Goal: Entertainment & Leisure: Consume media (video, audio)

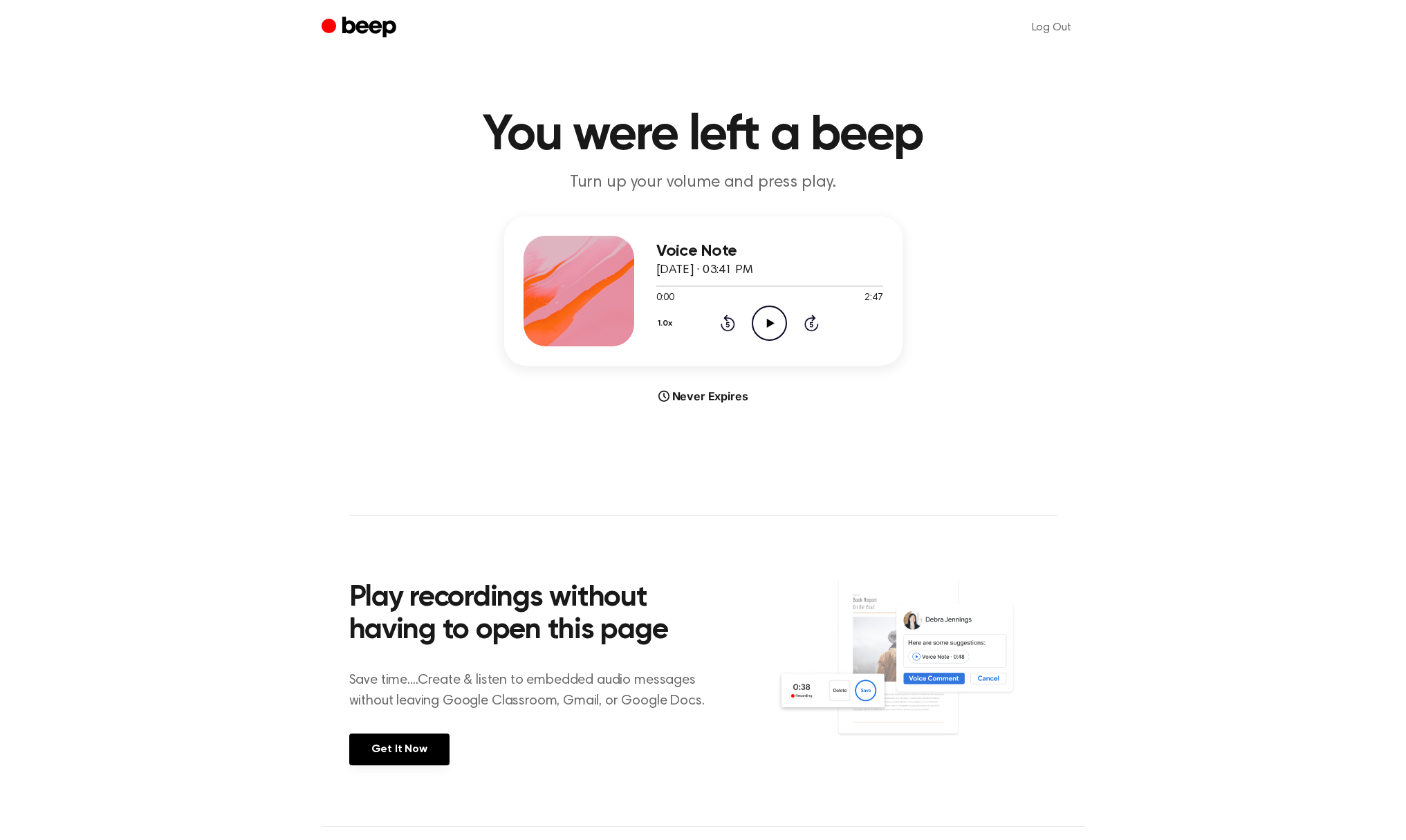
click at [768, 326] on icon "Play Audio" at bounding box center [769, 323] width 35 height 35
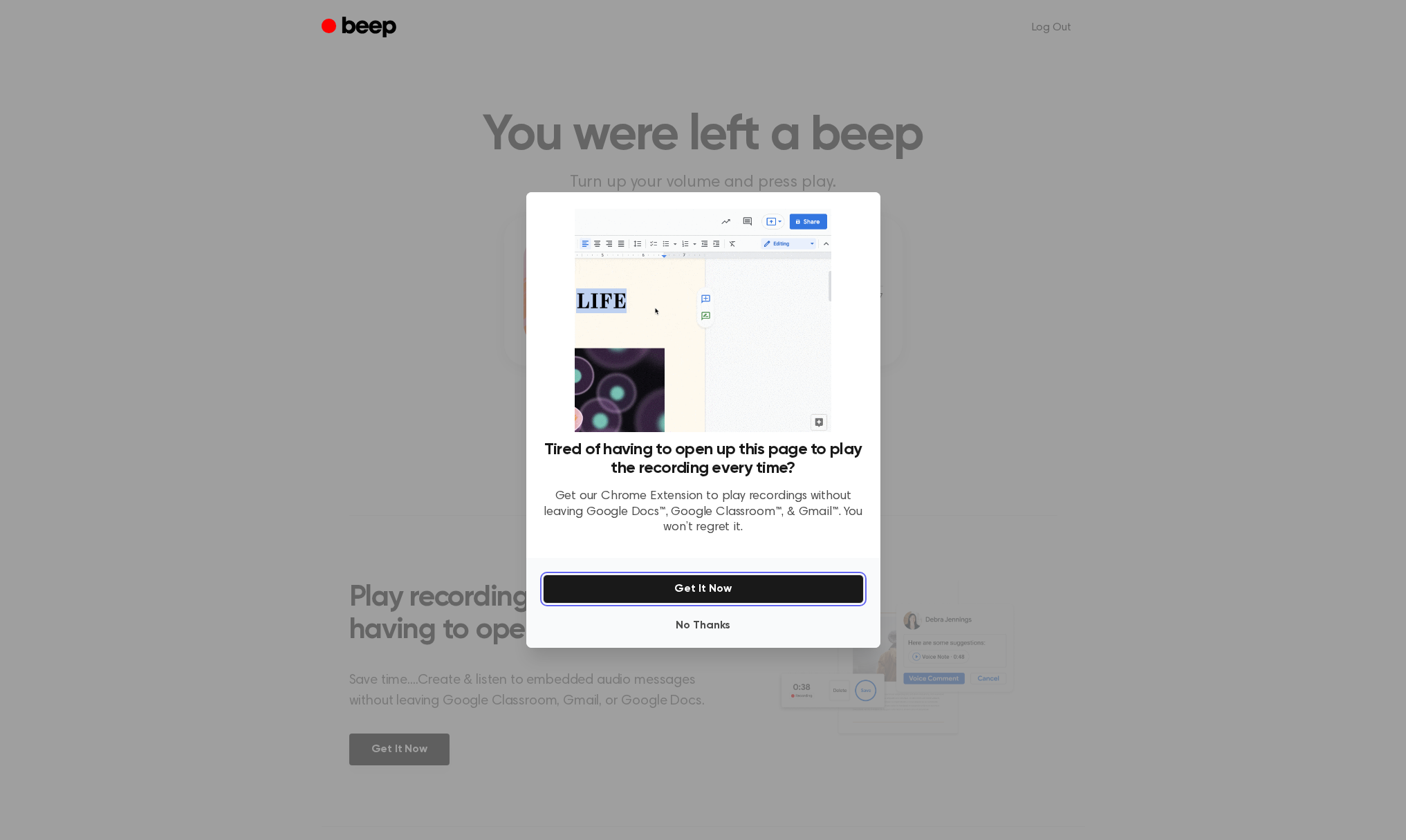
click at [741, 586] on button "Get It Now" at bounding box center [703, 589] width 321 height 29
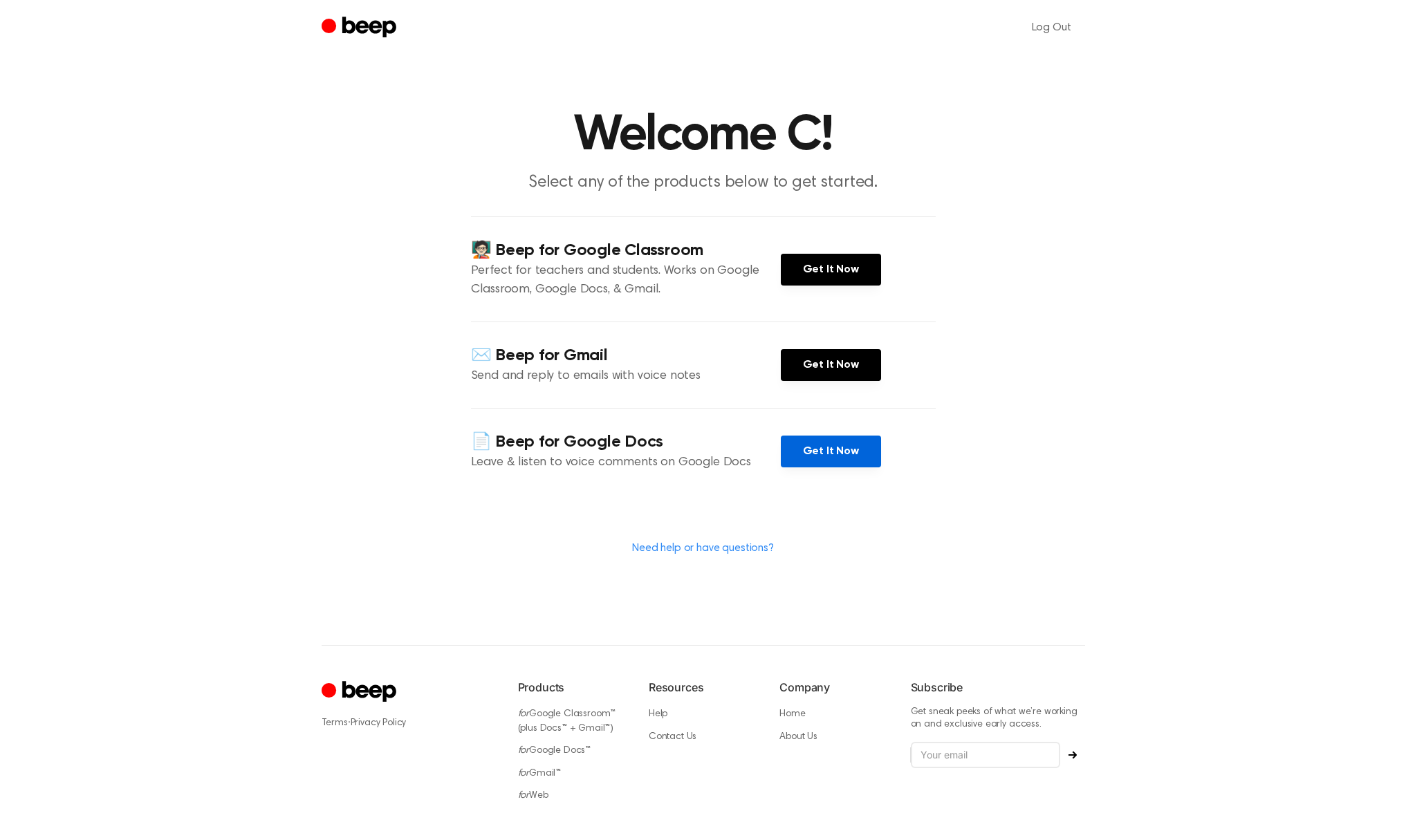
click at [832, 456] on link "Get It Now" at bounding box center [831, 451] width 100 height 32
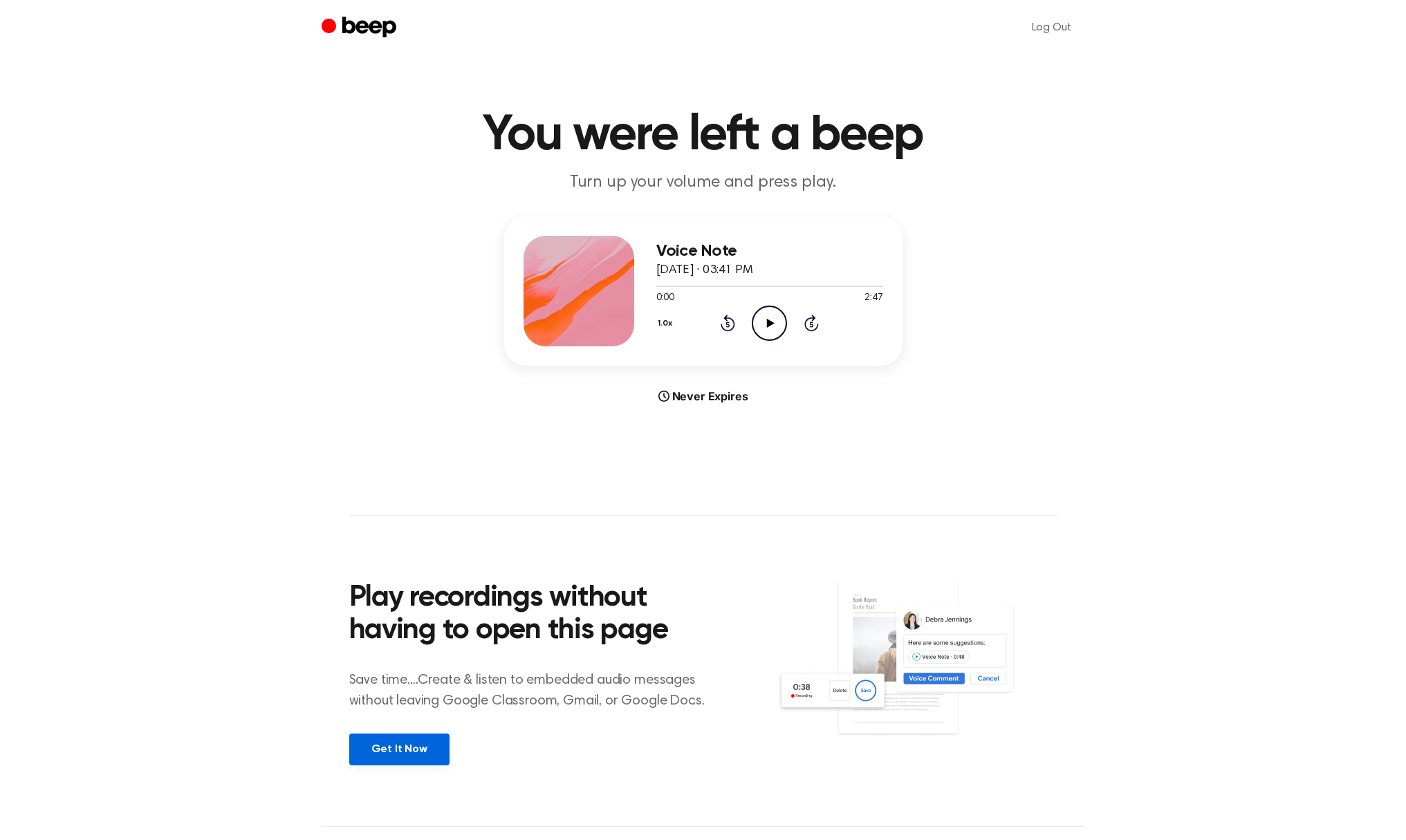
click at [404, 751] on link "Get It Now" at bounding box center [399, 749] width 100 height 32
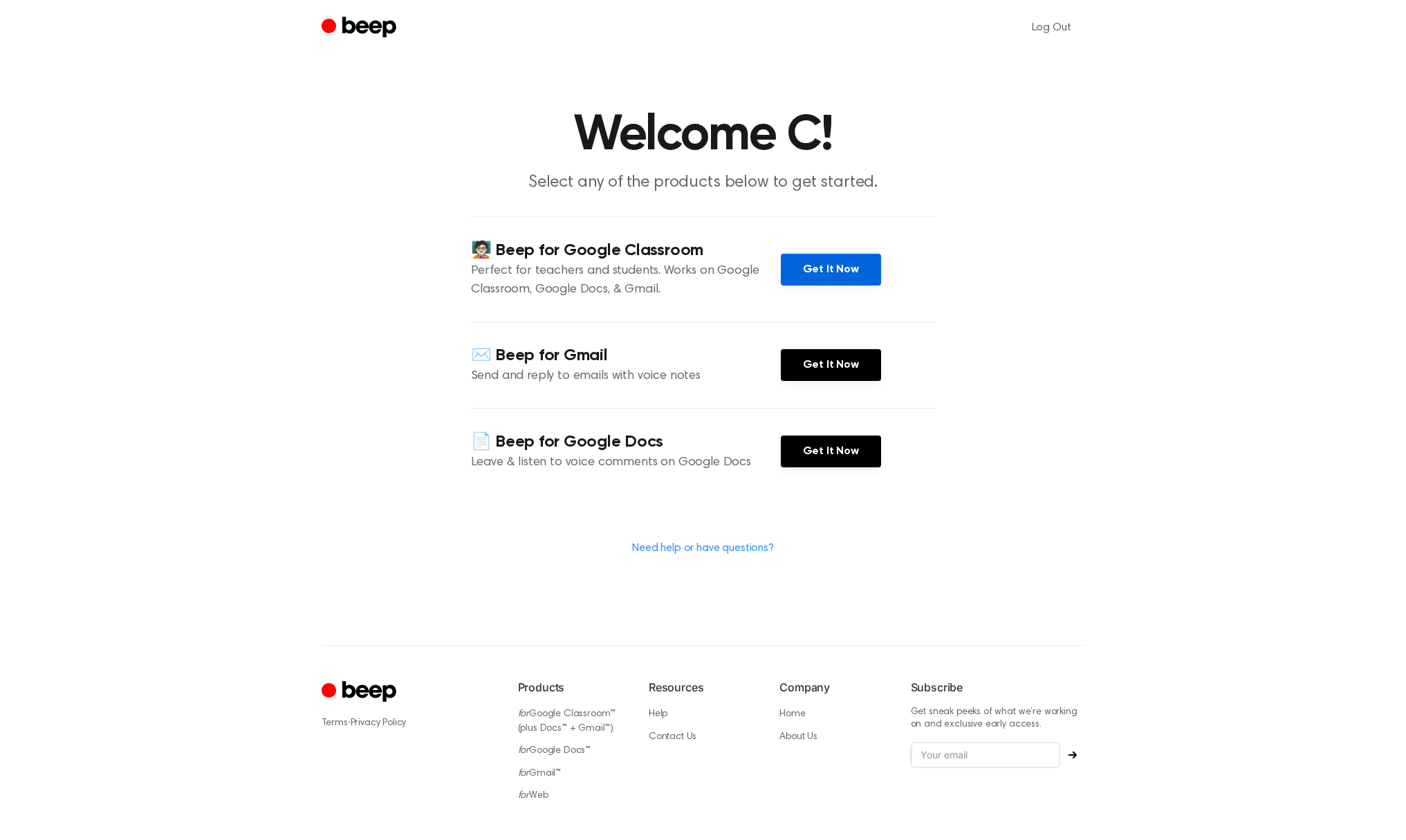
click at [843, 263] on link "Get It Now" at bounding box center [831, 269] width 100 height 32
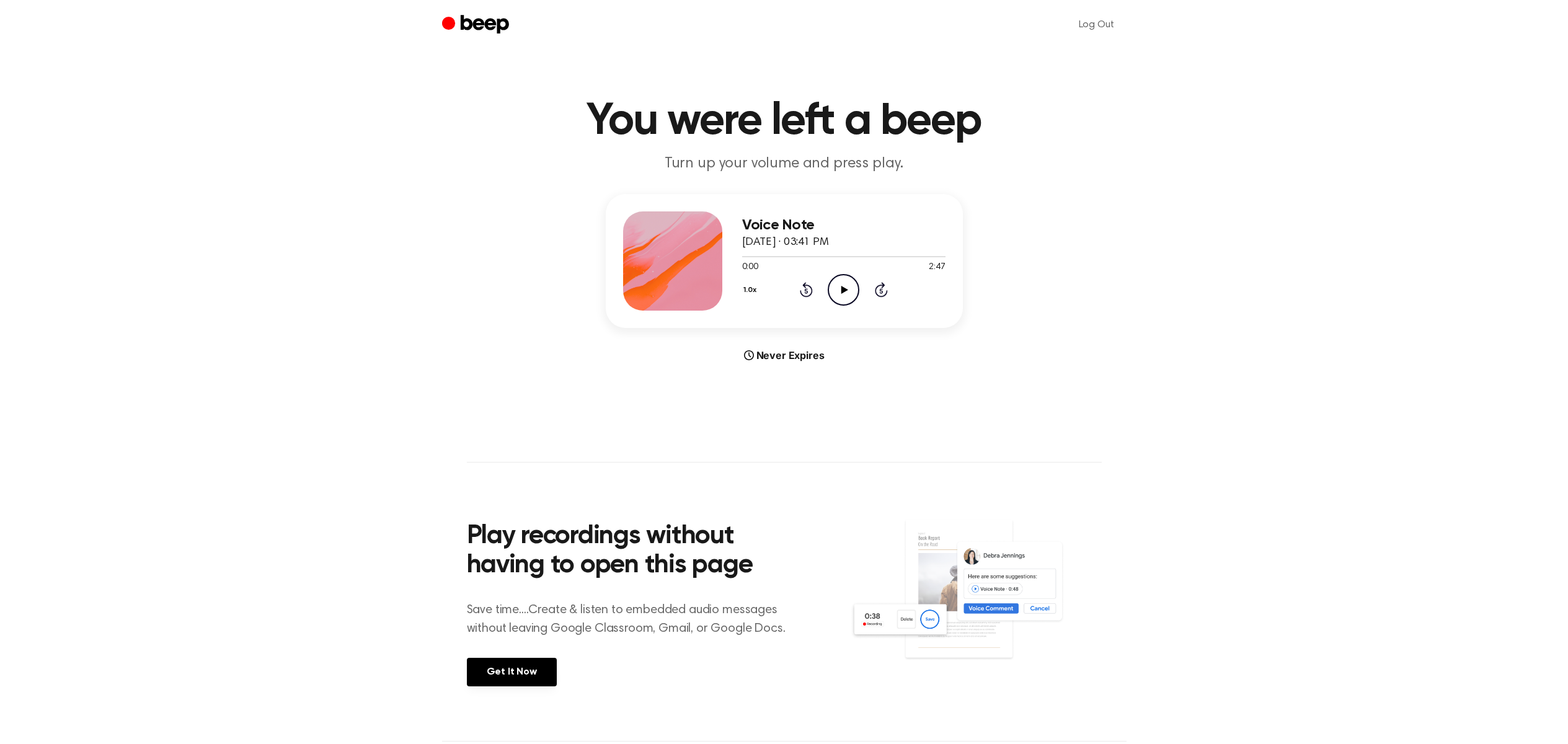
click at [846, 288] on icon at bounding box center [844, 290] width 7 height 8
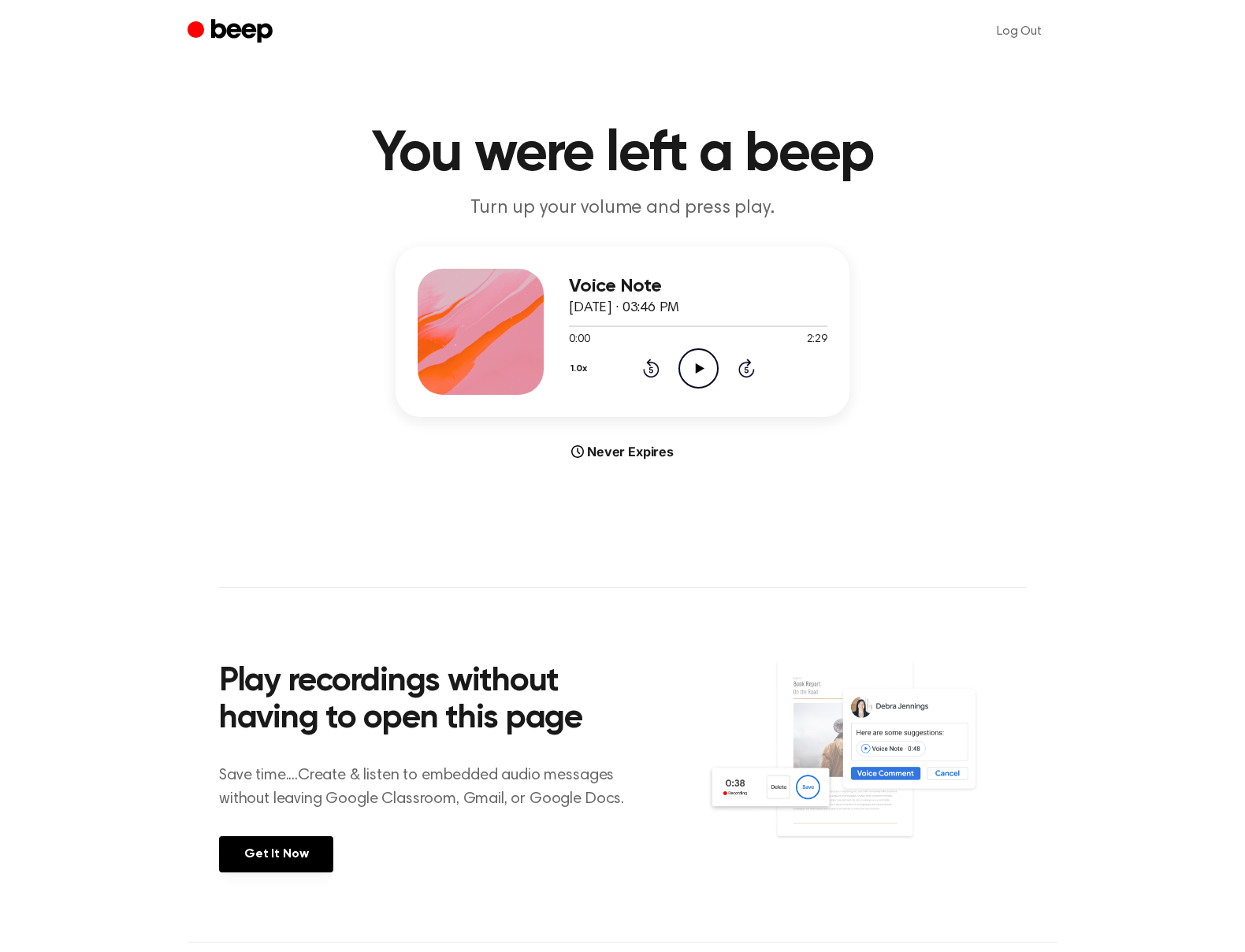
click at [707, 379] on icon "Play Audio" at bounding box center [698, 368] width 40 height 40
drag, startPoint x: 609, startPoint y: 323, endPoint x: 593, endPoint y: 324, distance: 16.0
click at [592, 324] on div at bounding box center [698, 325] width 258 height 12
click at [650, 363] on icon at bounding box center [651, 367] width 16 height 19
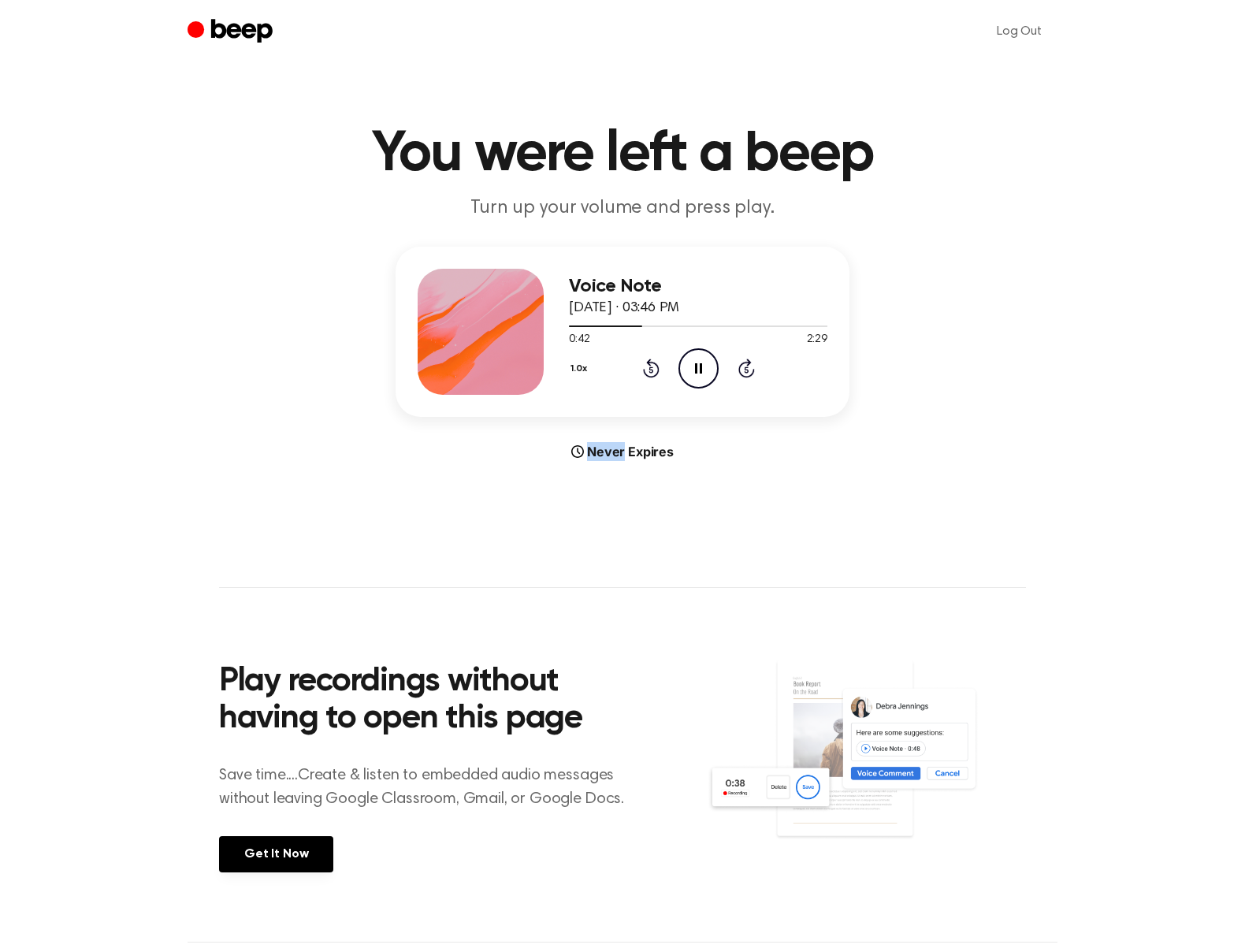
click at [651, 369] on icon at bounding box center [651, 371] width 4 height 7
click at [651, 367] on icon at bounding box center [651, 371] width 4 height 7
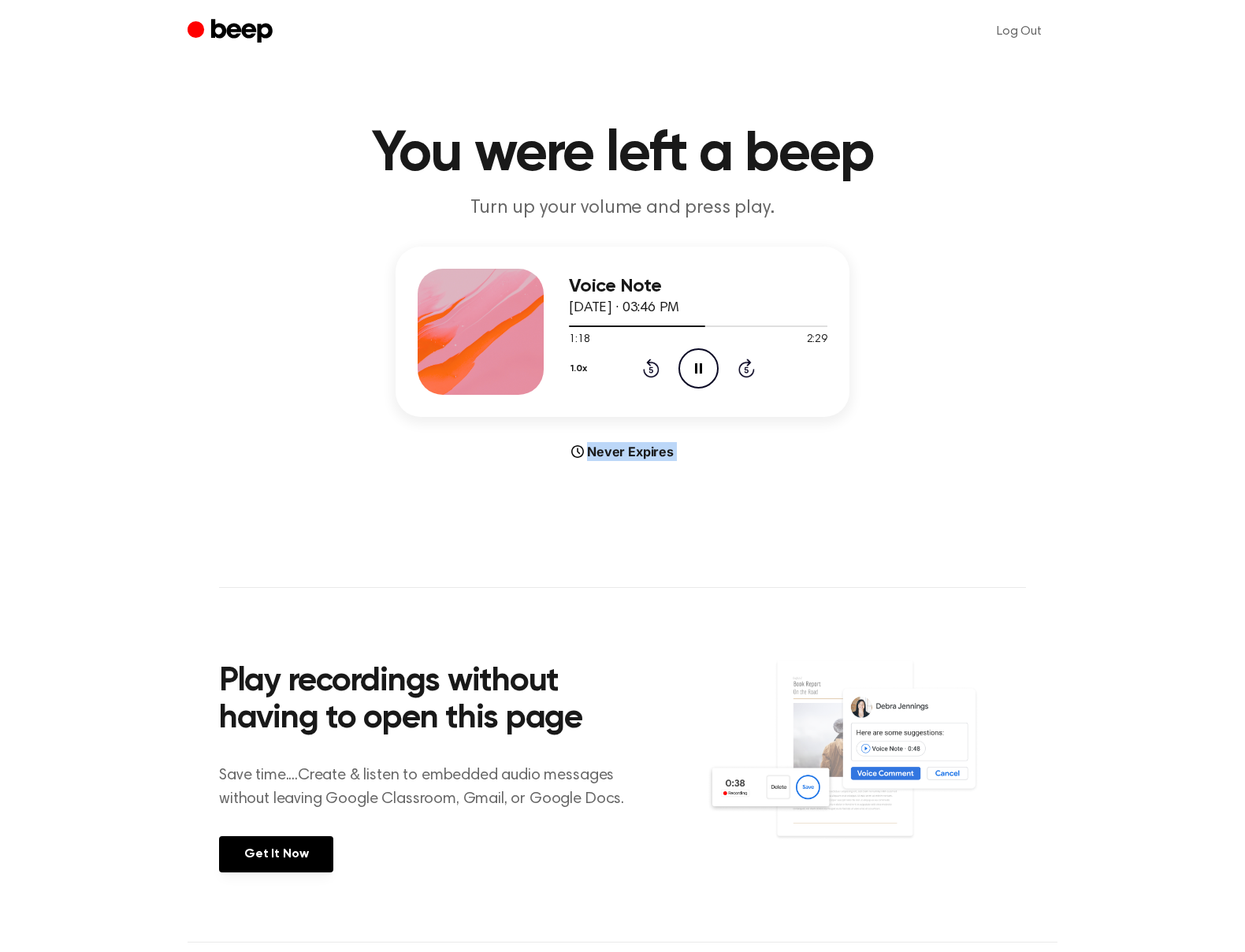
click at [651, 367] on icon at bounding box center [651, 371] width 4 height 7
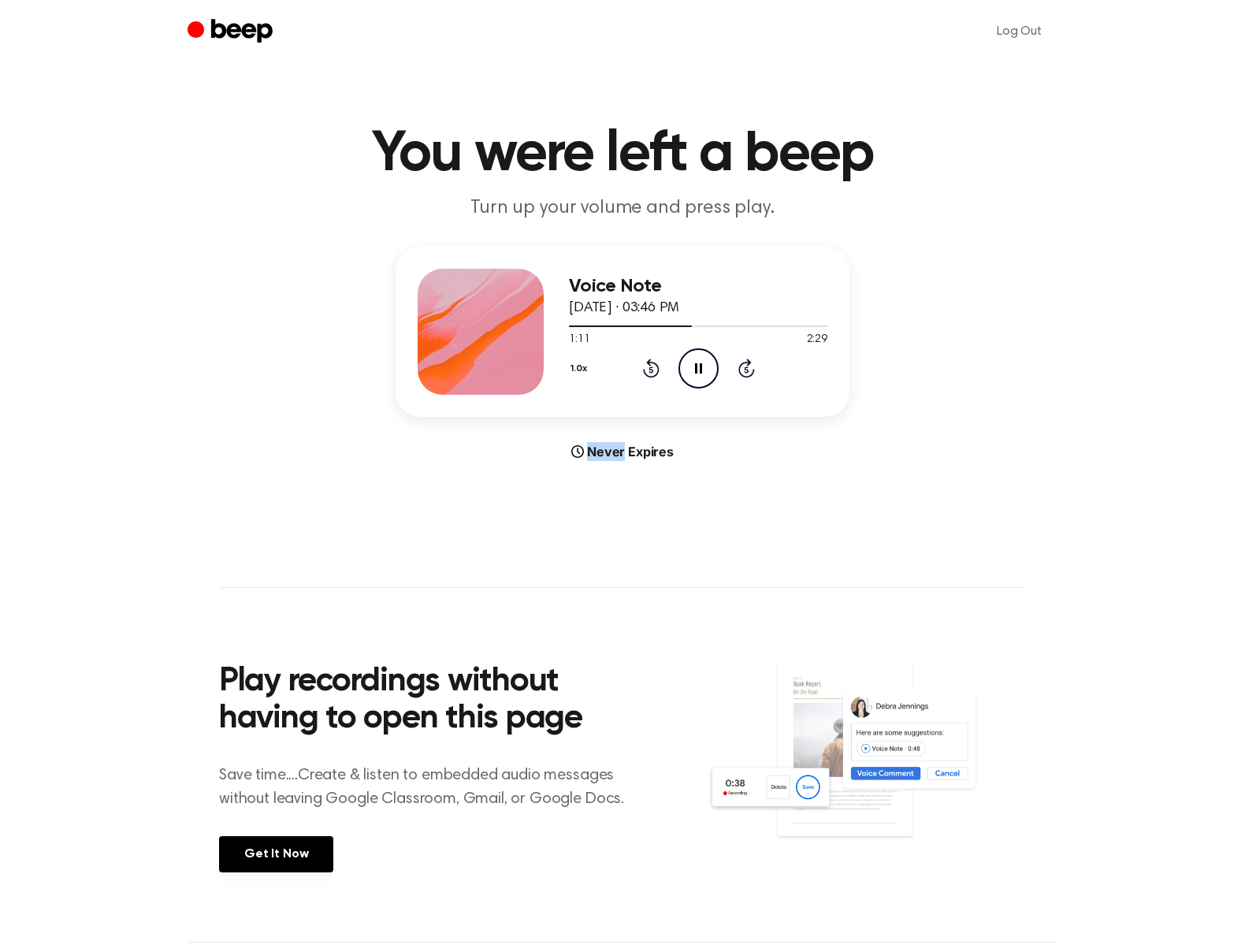
click at [649, 366] on icon at bounding box center [651, 367] width 16 height 19
click at [654, 363] on icon at bounding box center [651, 367] width 16 height 19
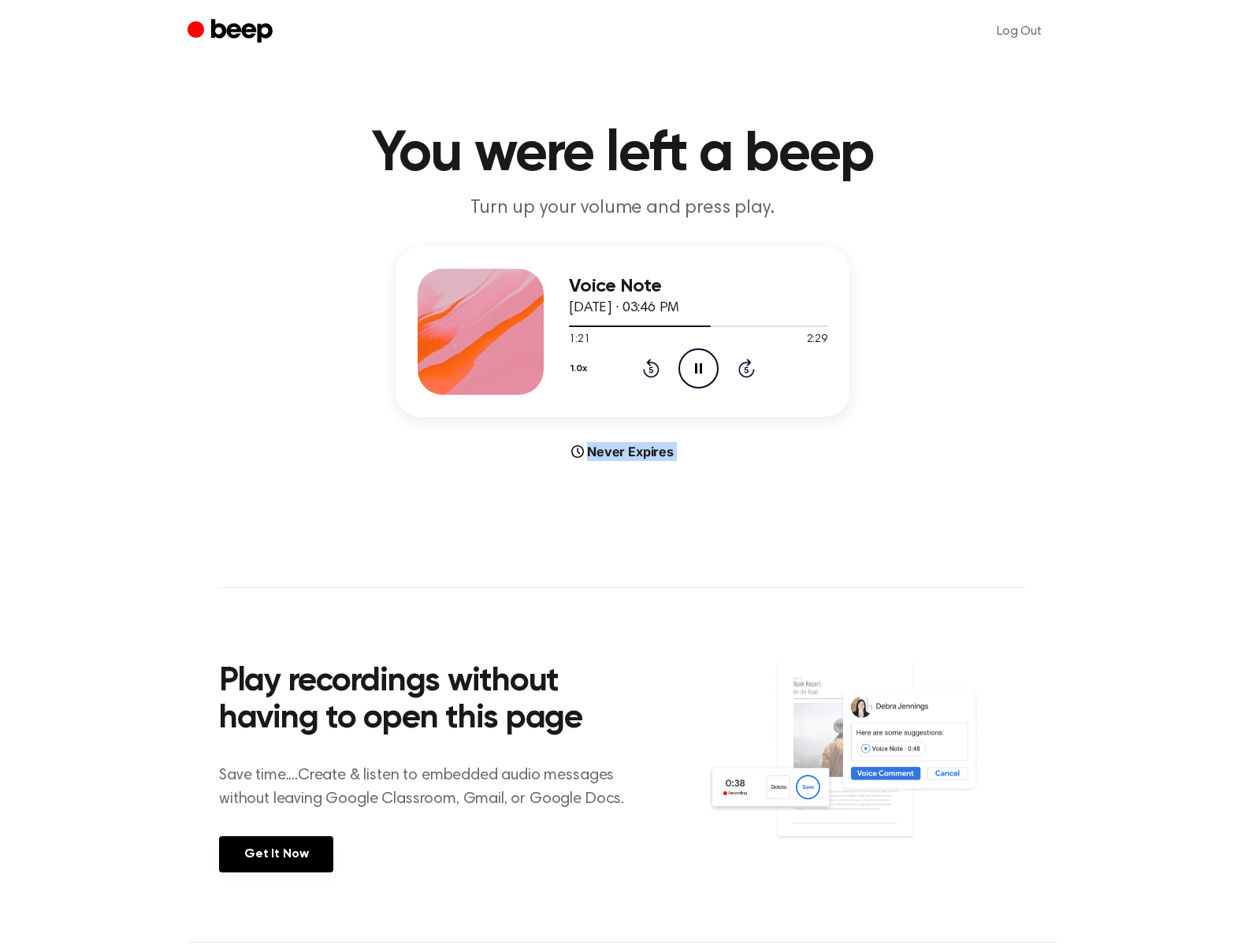
click at [654, 363] on icon at bounding box center [651, 367] width 16 height 19
click at [653, 363] on icon at bounding box center [651, 367] width 16 height 19
click at [650, 368] on icon "Rewind 5 seconds" at bounding box center [651, 367] width 17 height 20
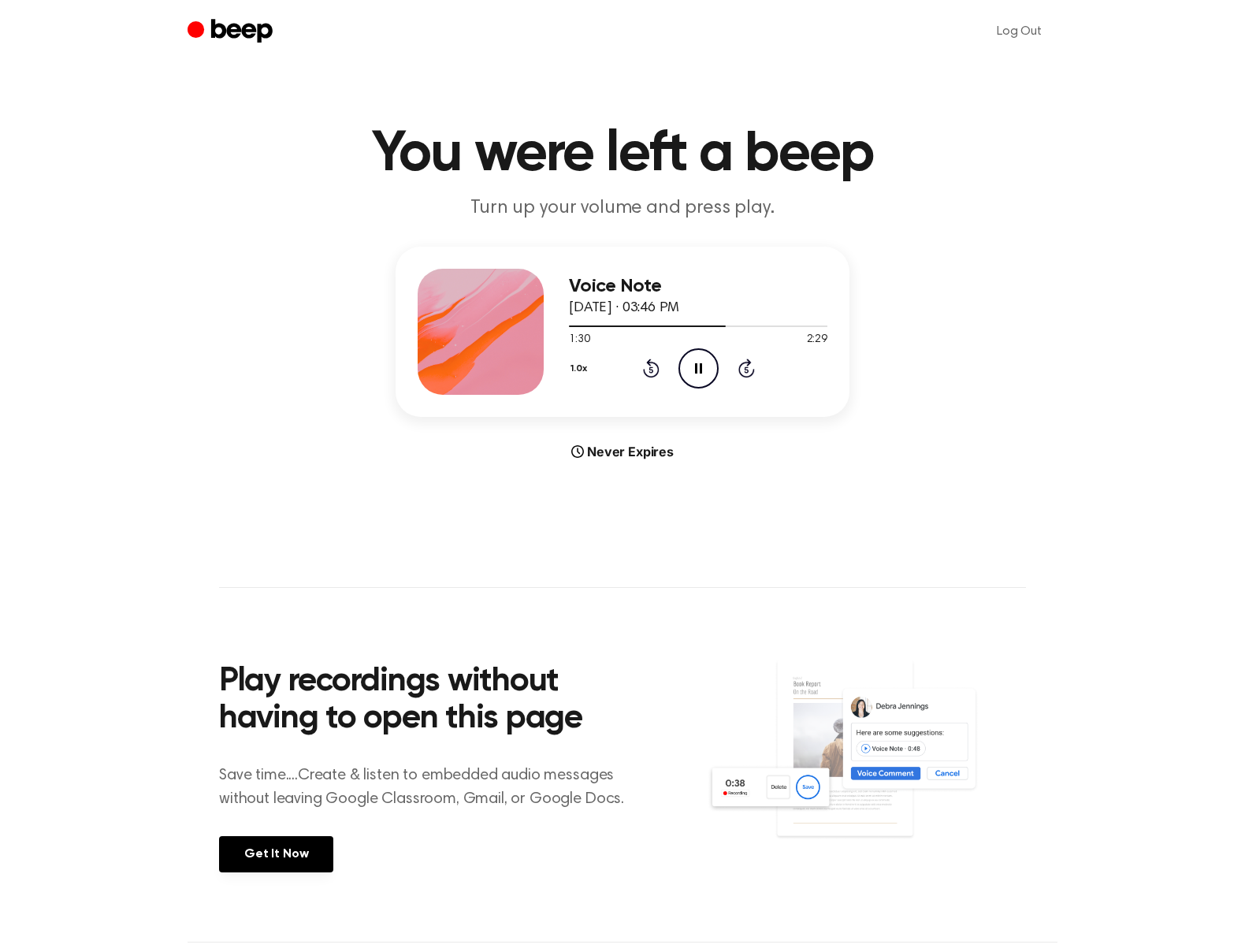
click at [650, 368] on icon "Rewind 5 seconds" at bounding box center [651, 367] width 17 height 20
click at [651, 366] on icon "Rewind 5 seconds" at bounding box center [651, 367] width 17 height 20
click at [651, 365] on icon "Rewind 5 seconds" at bounding box center [651, 367] width 17 height 20
click at [653, 368] on icon "Rewind 5 seconds" at bounding box center [651, 367] width 17 height 20
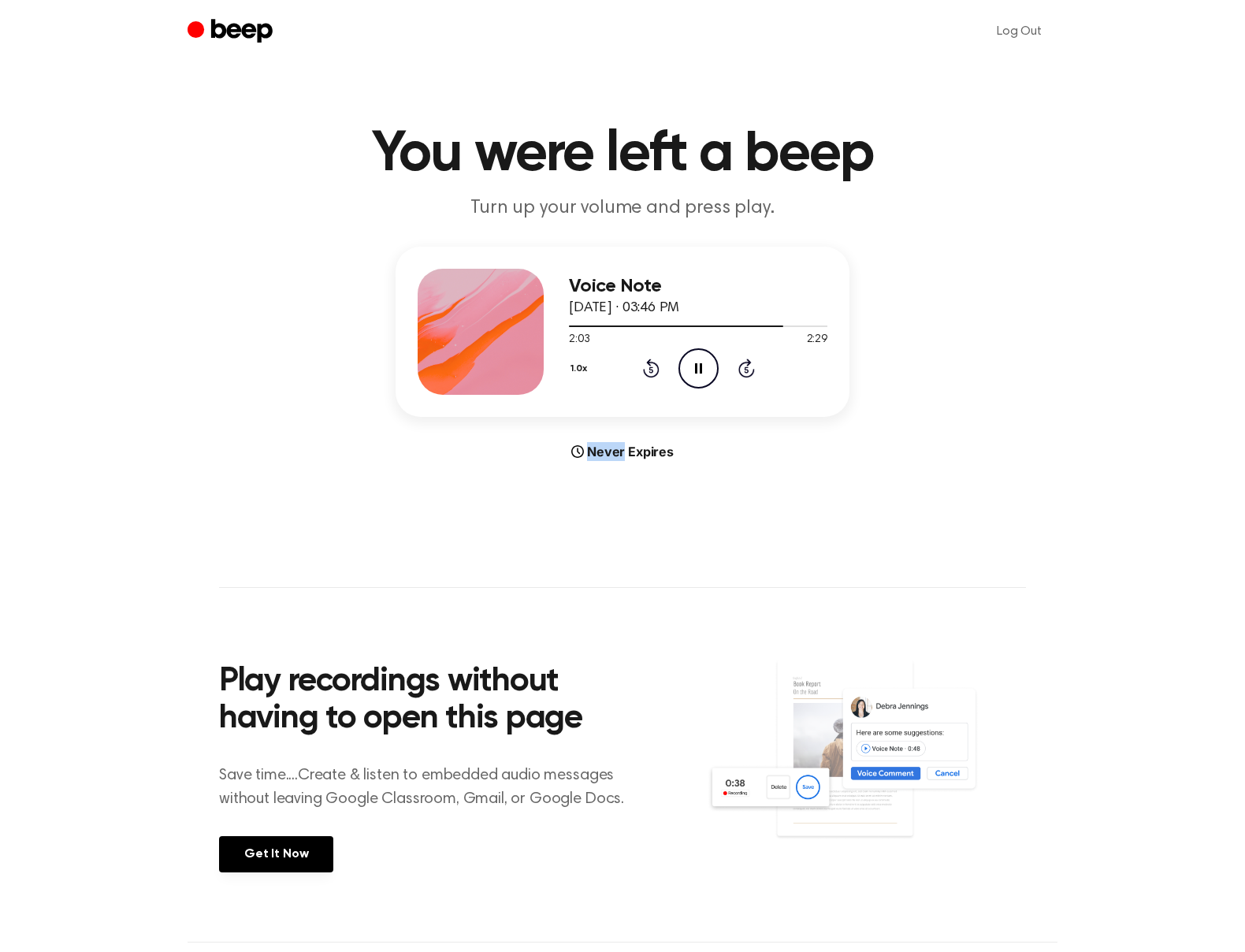
click at [653, 368] on icon "Rewind 5 seconds" at bounding box center [651, 367] width 17 height 20
click at [650, 370] on icon "Rewind 5 seconds" at bounding box center [651, 367] width 17 height 20
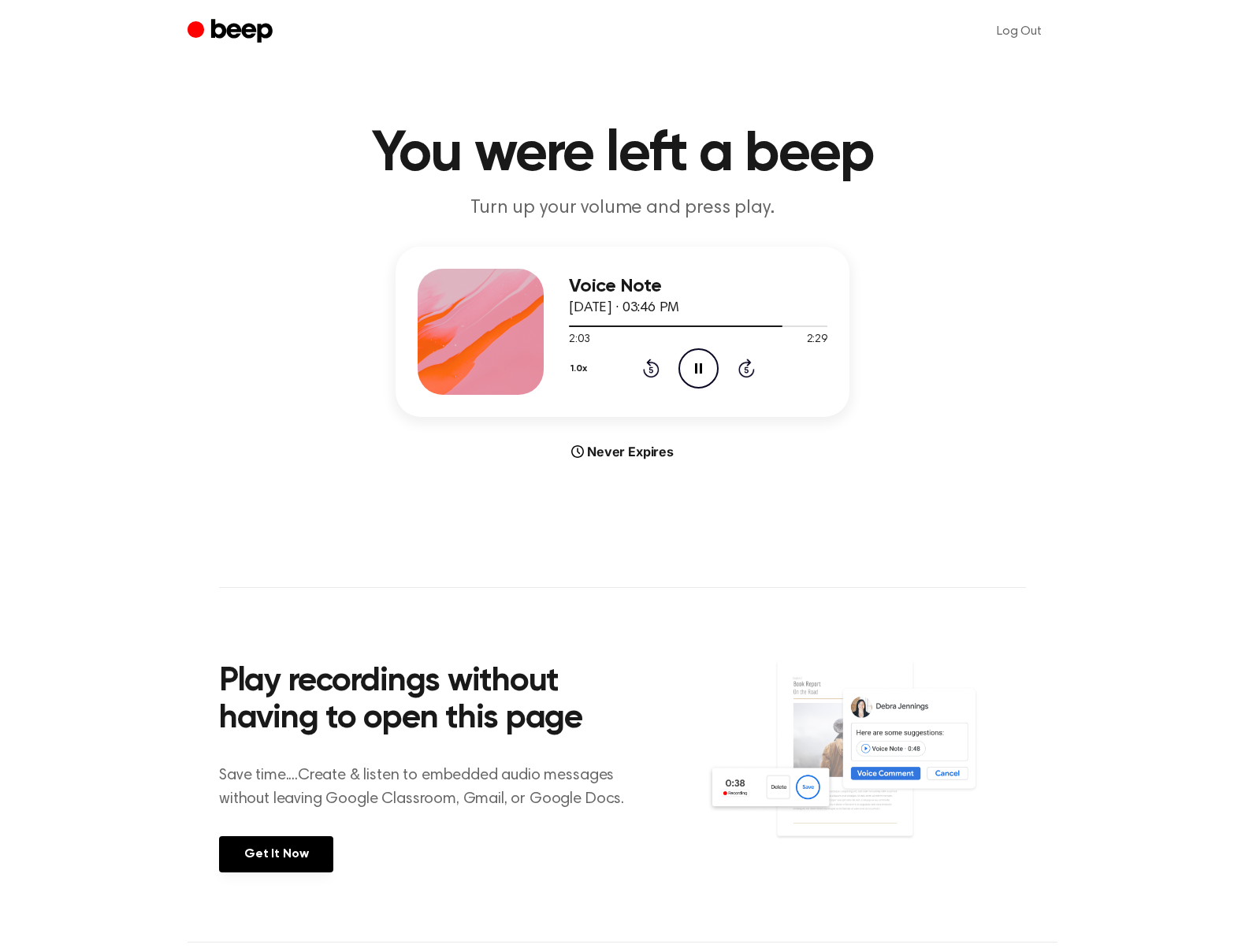
click at [650, 368] on icon "Rewind 5 seconds" at bounding box center [651, 367] width 17 height 20
click at [668, 374] on div "1.0x Rewind 5 seconds Pause Audio Skip 5 seconds" at bounding box center [698, 368] width 258 height 40
click at [653, 370] on icon "Rewind 5 seconds" at bounding box center [651, 367] width 17 height 20
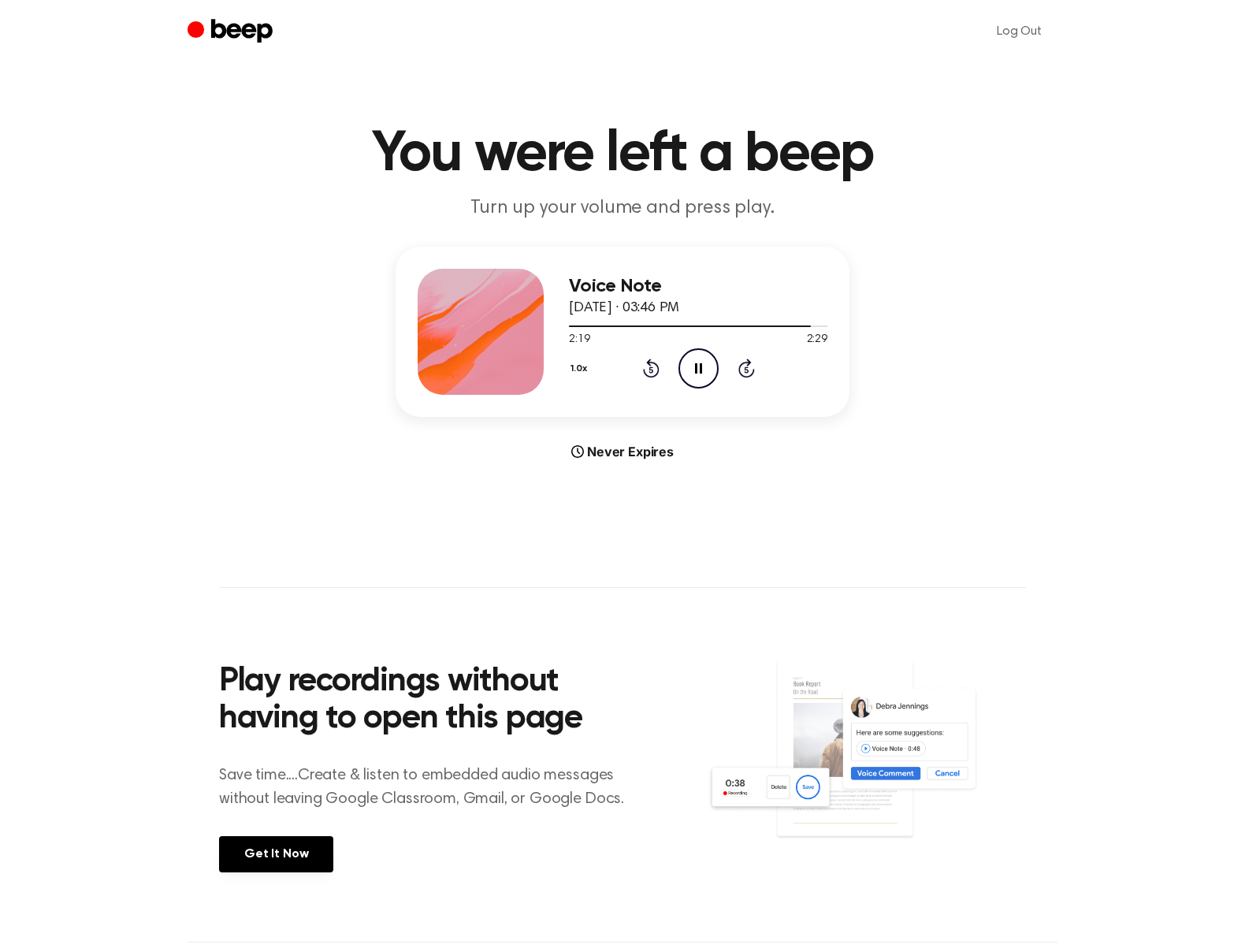
click at [653, 370] on icon "Rewind 5 seconds" at bounding box center [651, 367] width 17 height 20
click at [706, 367] on icon "Play Audio" at bounding box center [698, 368] width 40 height 40
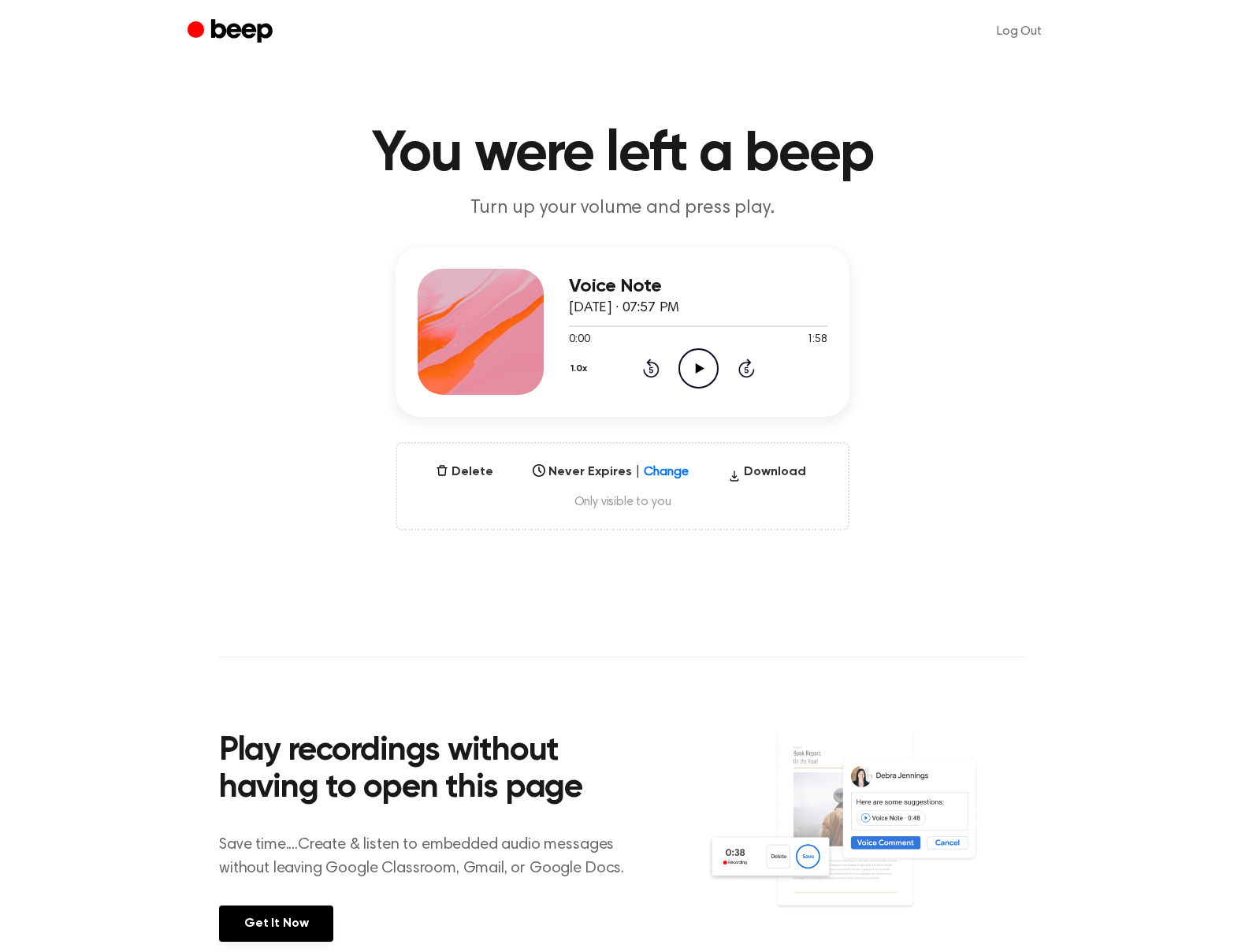
click at [696, 373] on icon "Play Audio" at bounding box center [698, 368] width 40 height 40
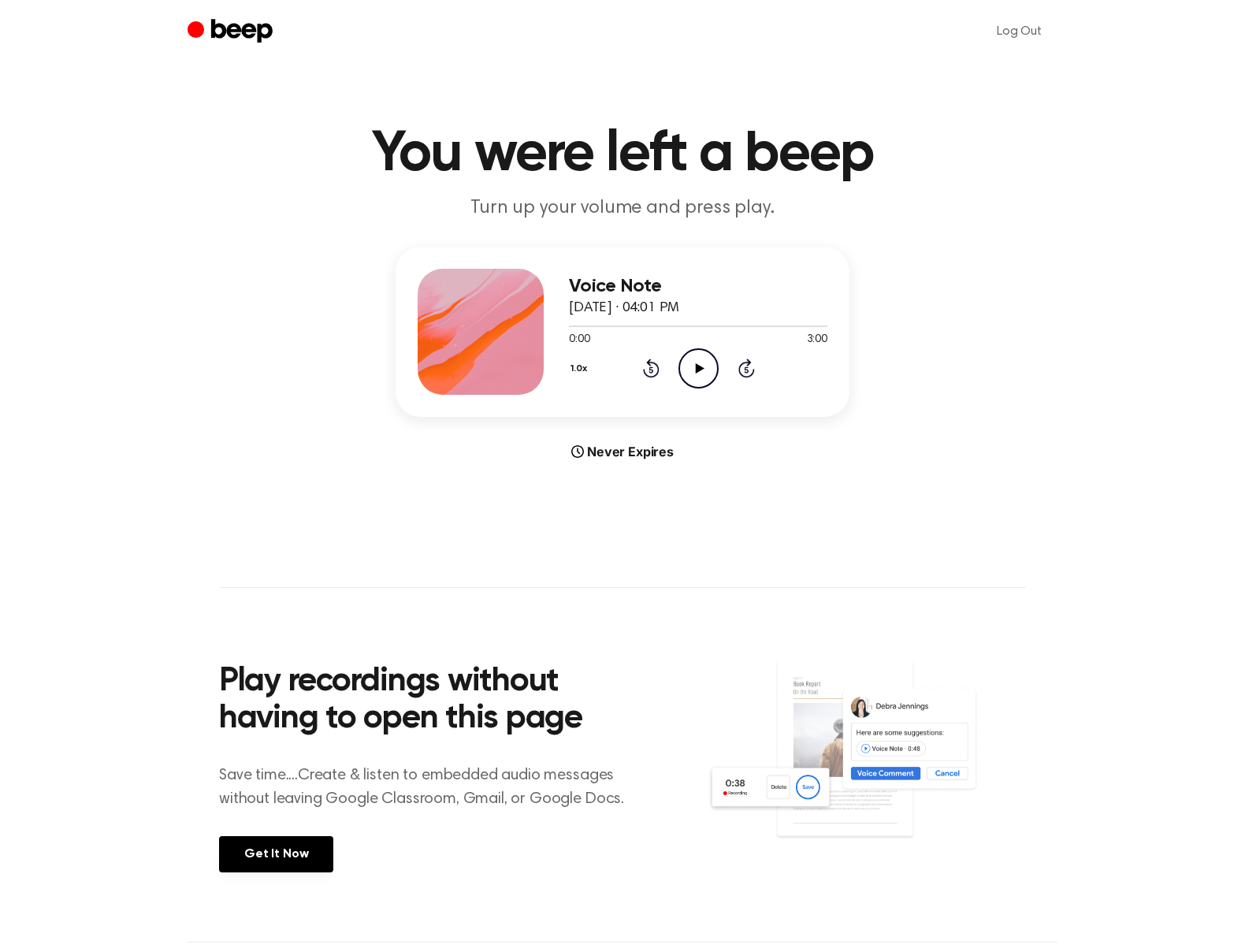
click at [704, 371] on icon "Play Audio" at bounding box center [698, 368] width 40 height 40
click at [650, 370] on icon "Rewind 5 seconds" at bounding box center [651, 367] width 17 height 20
click at [650, 371] on icon "Rewind 5 seconds" at bounding box center [651, 367] width 17 height 20
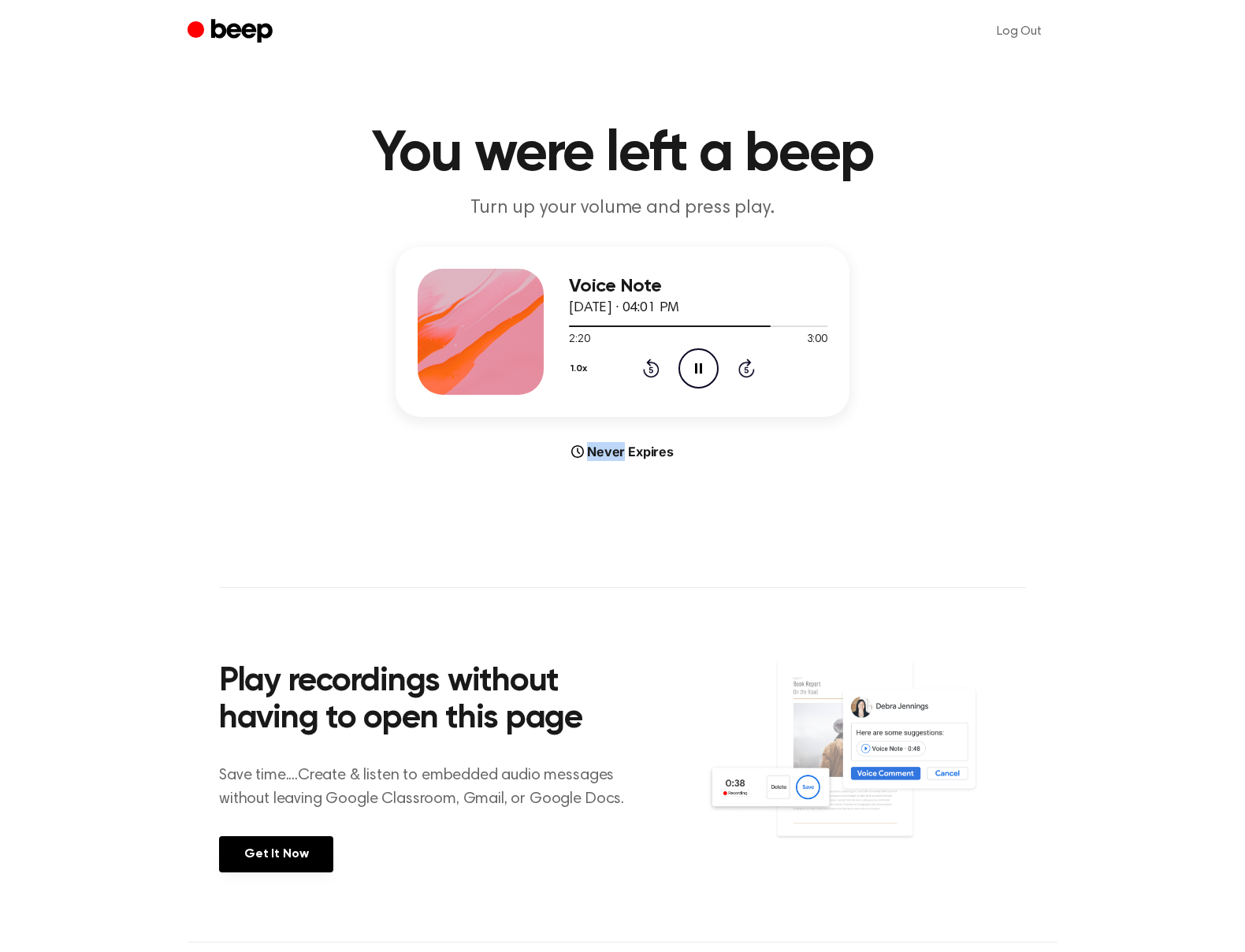
click at [650, 371] on icon "Rewind 5 seconds" at bounding box center [651, 367] width 17 height 20
click at [704, 371] on icon "Play Audio" at bounding box center [698, 368] width 40 height 40
